Goal: Information Seeking & Learning: Find specific fact

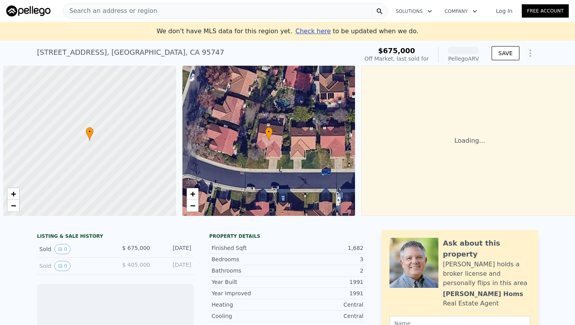
scroll to position [0, 3]
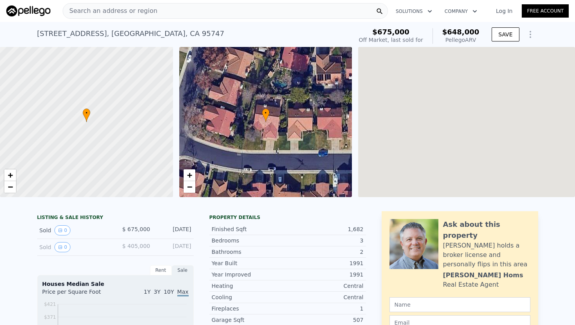
click at [143, 7] on span "Search an address or region" at bounding box center [110, 10] width 94 height 9
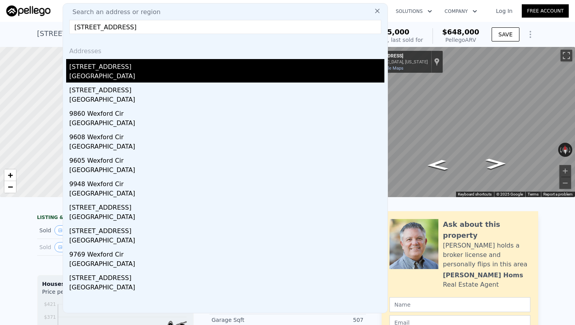
type input "[STREET_ADDRESS]"
click at [131, 67] on div "[STREET_ADDRESS]" at bounding box center [226, 65] width 315 height 13
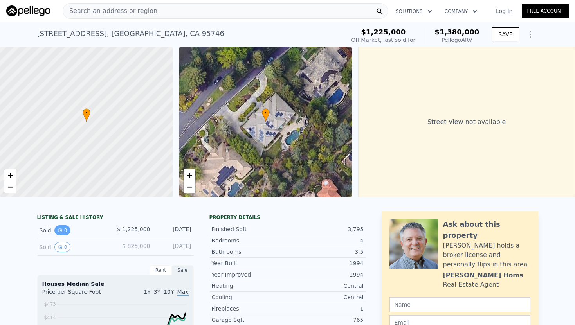
click at [66, 233] on button "0" at bounding box center [62, 231] width 16 height 10
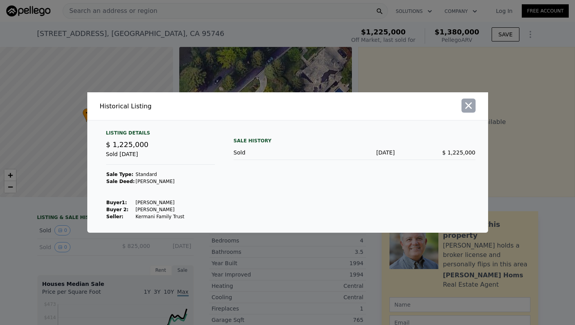
click at [464, 107] on icon "button" at bounding box center [468, 105] width 11 height 11
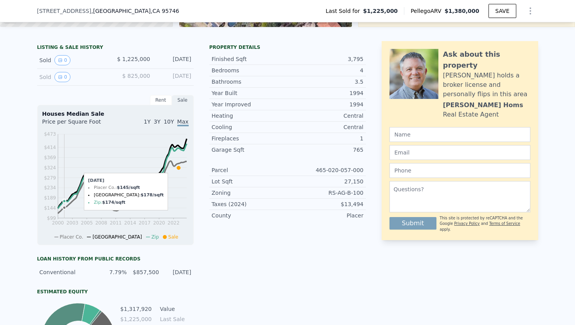
scroll to position [169, 0]
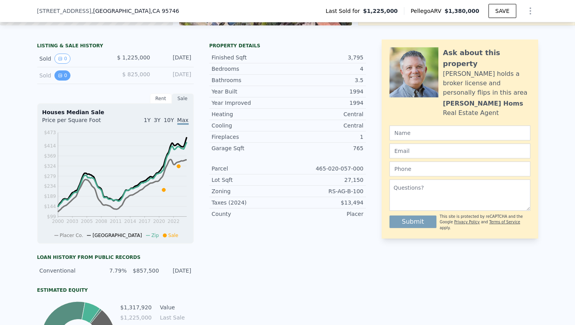
click at [63, 76] on button "0" at bounding box center [62, 75] width 16 height 10
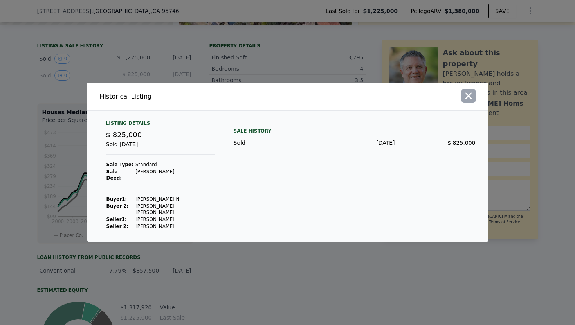
click at [471, 101] on icon "button" at bounding box center [468, 95] width 11 height 11
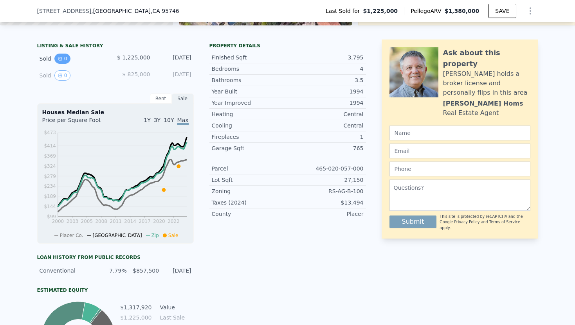
click at [63, 59] on button "0" at bounding box center [62, 59] width 16 height 10
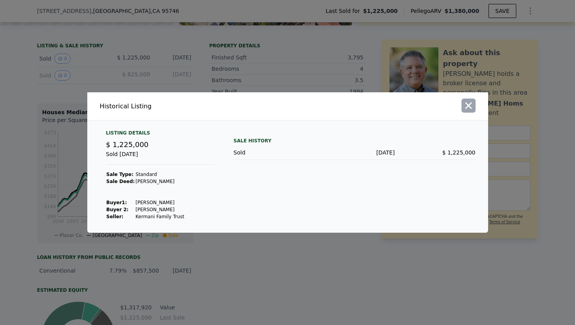
click at [471, 107] on icon "button" at bounding box center [468, 105] width 11 height 11
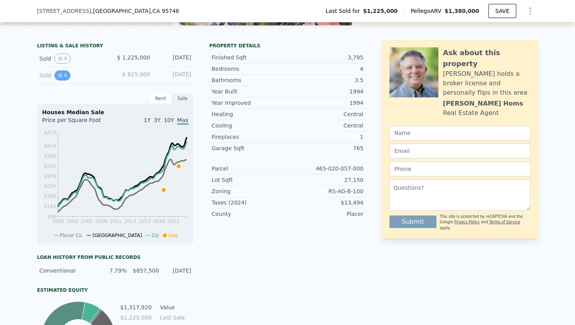
click at [59, 73] on button "0" at bounding box center [62, 75] width 16 height 10
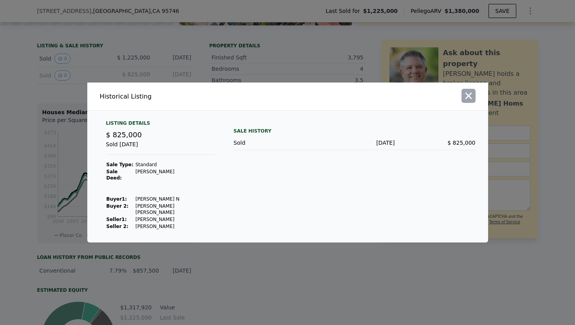
click at [470, 101] on icon "button" at bounding box center [468, 95] width 11 height 11
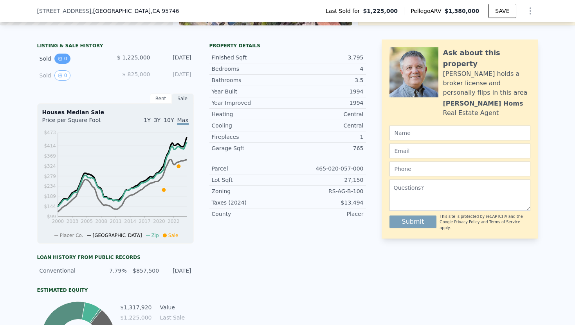
click at [62, 58] on button "0" at bounding box center [62, 59] width 16 height 10
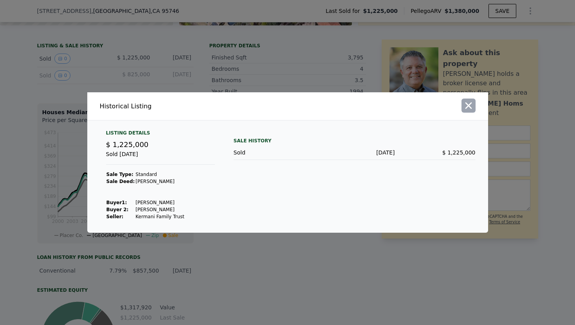
click at [468, 99] on button "button" at bounding box center [469, 106] width 14 height 14
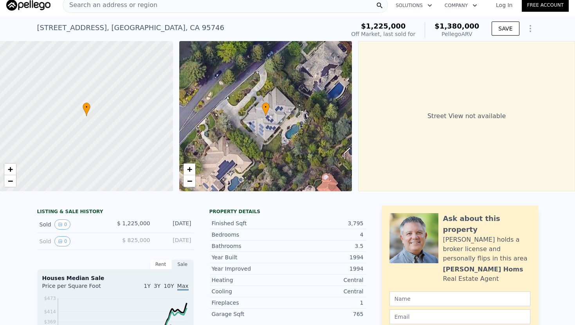
scroll to position [7, 0]
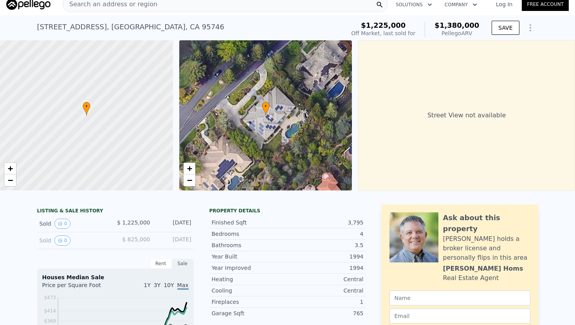
click at [95, 30] on div "[STREET_ADDRESS]" at bounding box center [131, 27] width 188 height 11
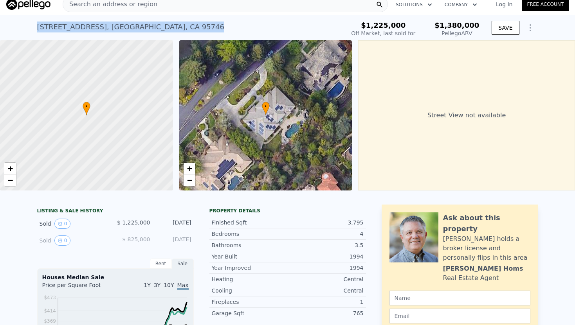
click at [95, 30] on div "[STREET_ADDRESS]" at bounding box center [131, 27] width 188 height 11
copy div "[STREET_ADDRESS] Sold [DATE] for $1.225m (~ARV $1.380m )"
